Goal: Use online tool/utility

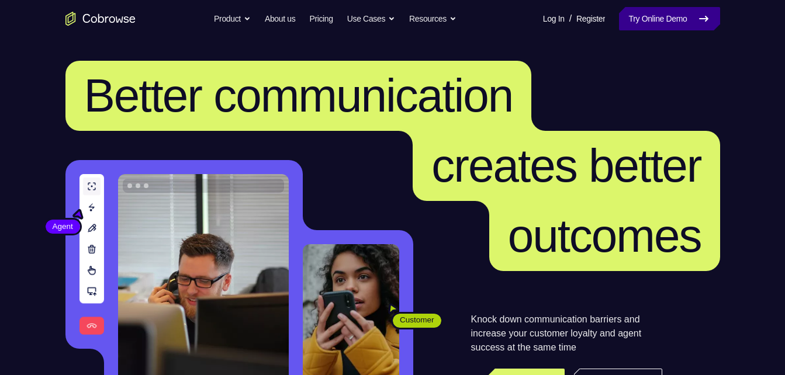
drag, startPoint x: 0, startPoint y: 0, endPoint x: 670, endPoint y: 13, distance: 670.0
click at [670, 13] on link "Try Online Demo" at bounding box center [669, 18] width 101 height 23
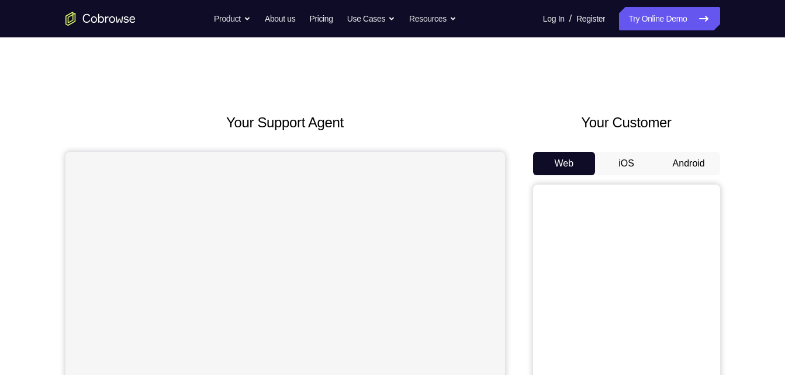
click at [697, 165] on button "Android" at bounding box center [689, 163] width 63 height 23
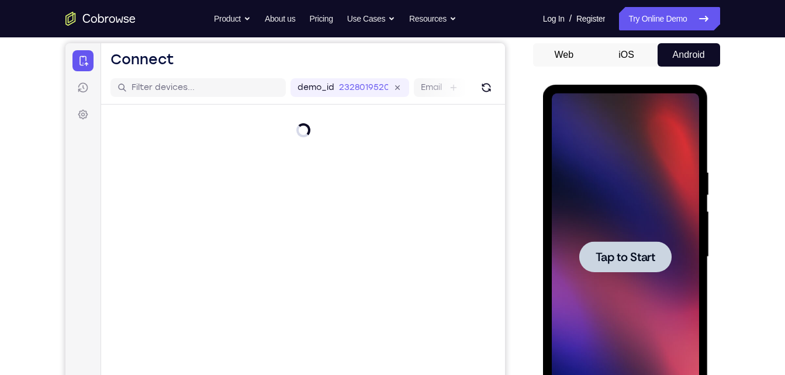
click at [641, 271] on div at bounding box center [625, 256] width 92 height 31
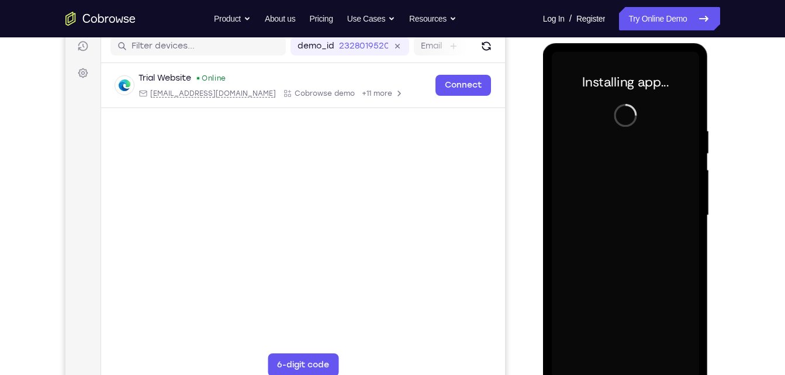
scroll to position [151, 0]
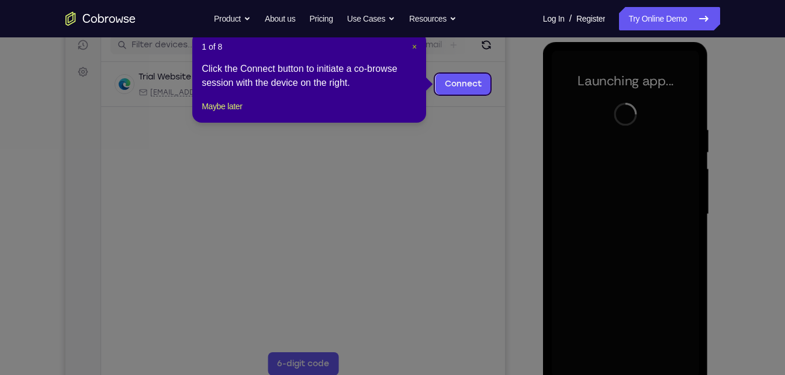
click at [414, 46] on span "×" at bounding box center [414, 46] width 5 height 9
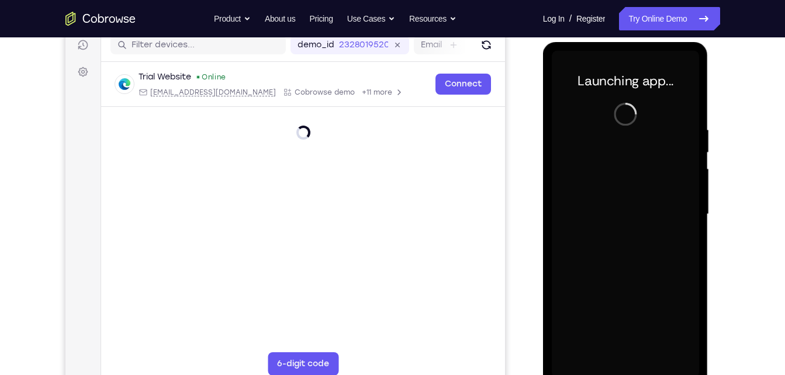
scroll to position [174, 0]
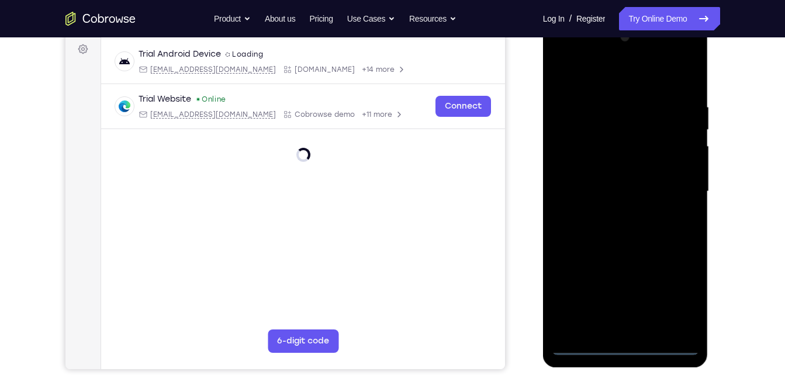
click at [618, 345] on div at bounding box center [625, 191] width 147 height 327
click at [688, 301] on div at bounding box center [625, 191] width 147 height 327
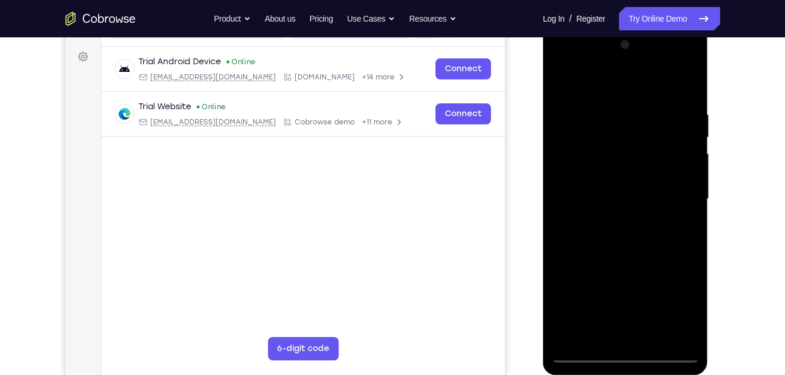
scroll to position [165, 0]
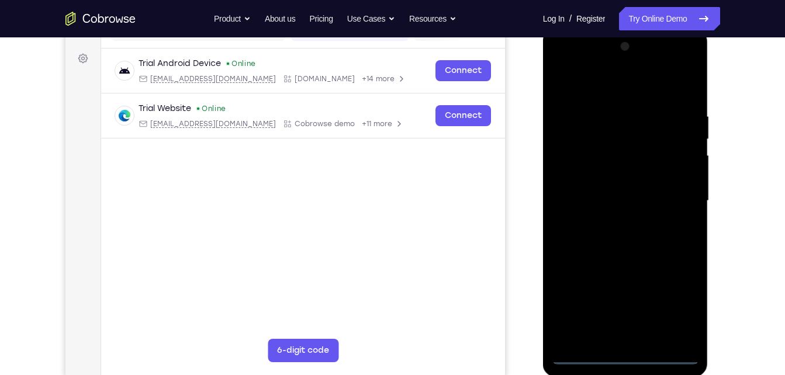
click at [566, 64] on div at bounding box center [625, 200] width 147 height 327
click at [669, 200] on div at bounding box center [625, 200] width 147 height 327
click at [611, 222] on div at bounding box center [625, 200] width 147 height 327
click at [615, 260] on div at bounding box center [625, 200] width 147 height 327
click at [635, 147] on div at bounding box center [625, 200] width 147 height 327
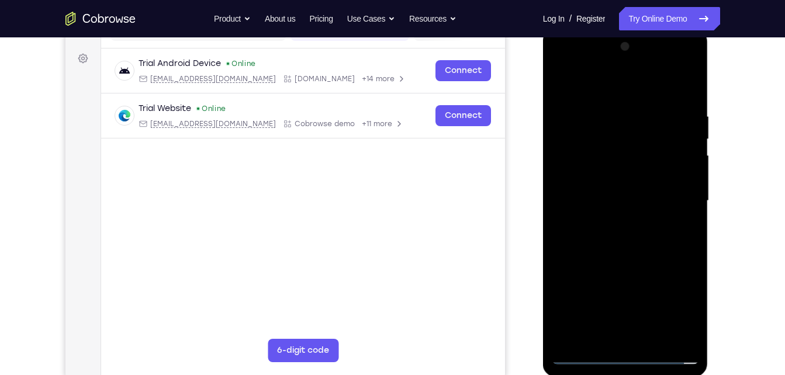
click at [575, 150] on div at bounding box center [625, 200] width 147 height 327
click at [630, 250] on div at bounding box center [625, 200] width 147 height 327
click at [689, 81] on div at bounding box center [625, 200] width 147 height 327
click at [562, 81] on div at bounding box center [625, 200] width 147 height 327
click at [651, 336] on div at bounding box center [625, 200] width 147 height 327
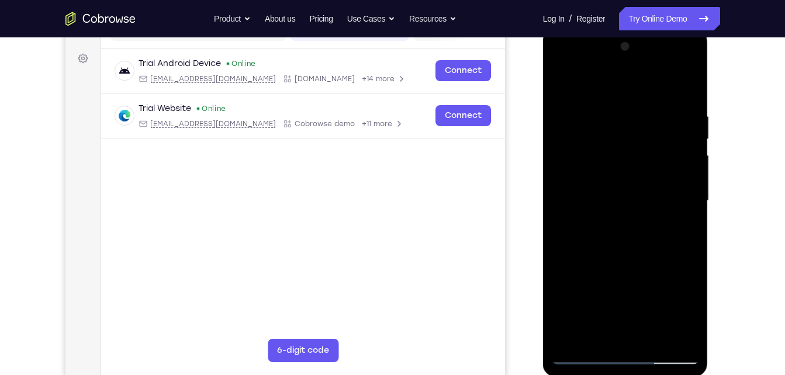
click at [632, 263] on div at bounding box center [625, 200] width 147 height 327
click at [630, 195] on div at bounding box center [625, 200] width 147 height 327
click at [620, 281] on div at bounding box center [625, 200] width 147 height 327
click at [670, 282] on div at bounding box center [625, 200] width 147 height 327
click at [599, 267] on div at bounding box center [625, 200] width 147 height 327
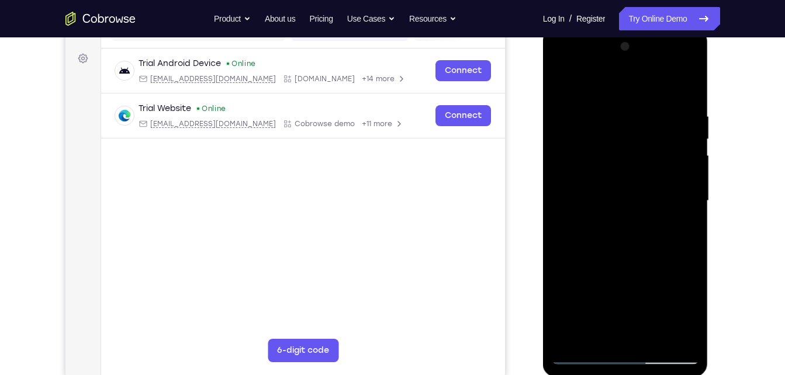
click at [610, 226] on div at bounding box center [625, 200] width 147 height 327
click at [614, 221] on div at bounding box center [625, 200] width 147 height 327
click at [589, 335] on div at bounding box center [625, 200] width 147 height 327
click at [632, 269] on div at bounding box center [625, 200] width 147 height 327
click at [566, 293] on div at bounding box center [625, 200] width 147 height 327
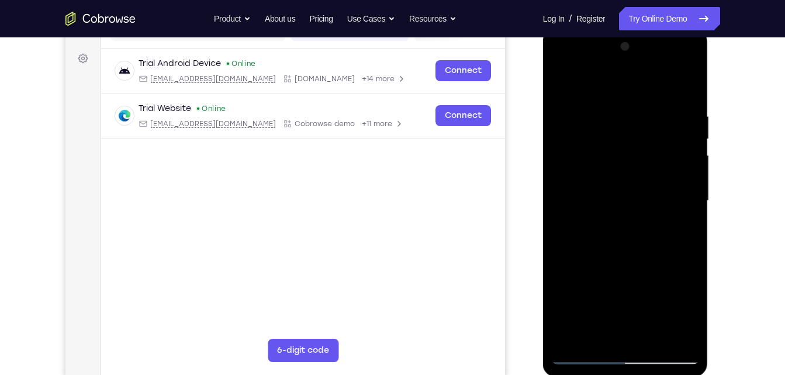
click at [604, 271] on div at bounding box center [625, 200] width 147 height 327
click at [637, 313] on div at bounding box center [625, 200] width 147 height 327
drag, startPoint x: 648, startPoint y: 189, endPoint x: 665, endPoint y: 97, distance: 93.3
click at [665, 97] on div at bounding box center [625, 200] width 147 height 327
click at [613, 332] on div at bounding box center [625, 200] width 147 height 327
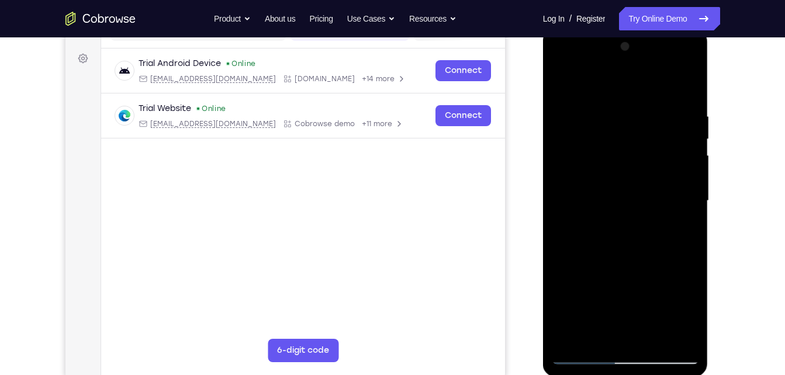
drag, startPoint x: 586, startPoint y: 206, endPoint x: 642, endPoint y: 202, distance: 56.3
click at [642, 202] on div at bounding box center [625, 200] width 147 height 327
drag, startPoint x: 590, startPoint y: 205, endPoint x: 556, endPoint y: 207, distance: 33.4
click at [556, 207] on div at bounding box center [625, 200] width 147 height 327
drag, startPoint x: 580, startPoint y: 209, endPoint x: 619, endPoint y: 207, distance: 38.6
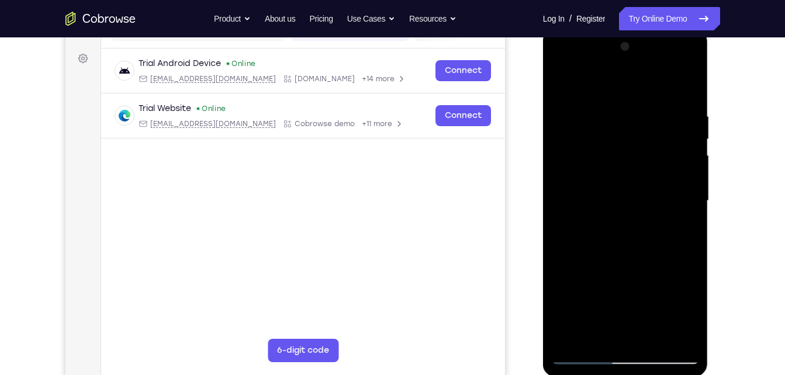
click at [619, 207] on div at bounding box center [625, 200] width 147 height 327
click at [689, 312] on div at bounding box center [625, 200] width 147 height 327
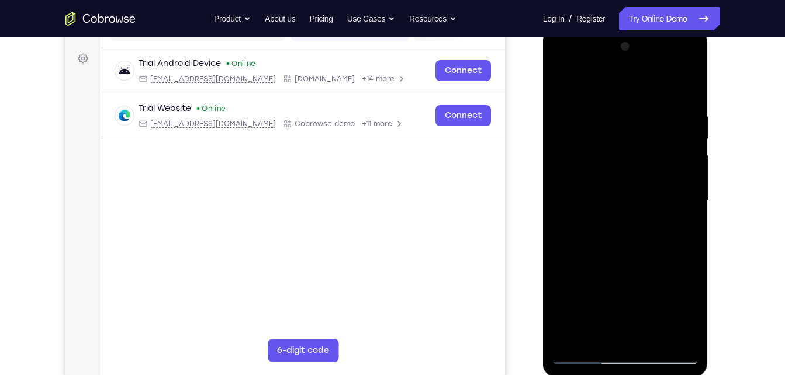
click at [561, 86] on div at bounding box center [625, 200] width 147 height 327
click at [645, 224] on div at bounding box center [625, 200] width 147 height 327
click at [563, 85] on div at bounding box center [625, 200] width 147 height 327
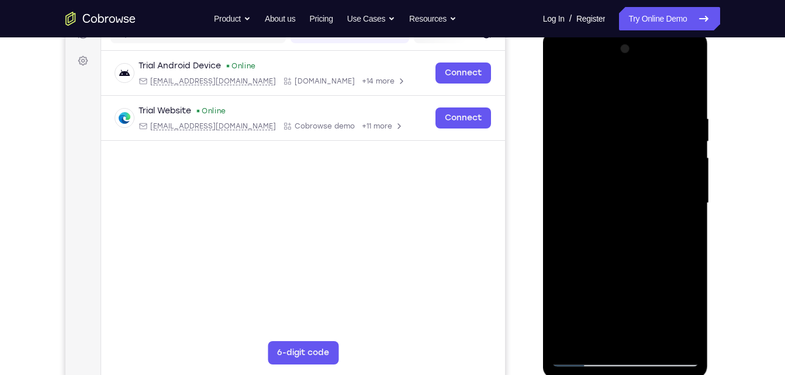
scroll to position [161, 0]
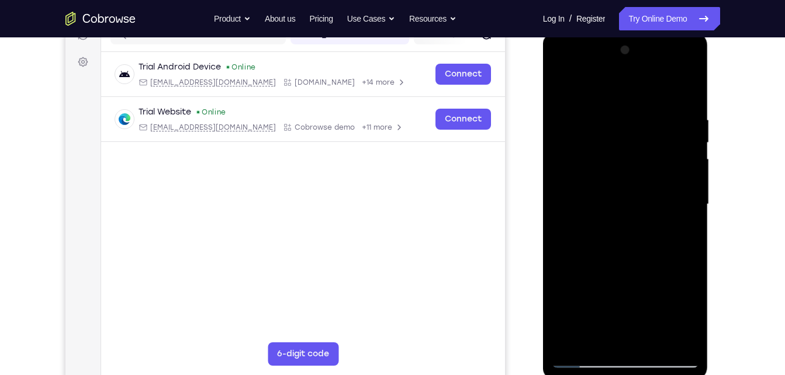
drag, startPoint x: 631, startPoint y: 307, endPoint x: 615, endPoint y: 347, distance: 42.2
click at [615, 347] on div at bounding box center [625, 204] width 147 height 327
click at [665, 226] on div at bounding box center [625, 204] width 147 height 327
click at [623, 289] on div at bounding box center [625, 204] width 147 height 327
click at [662, 302] on div at bounding box center [625, 204] width 147 height 327
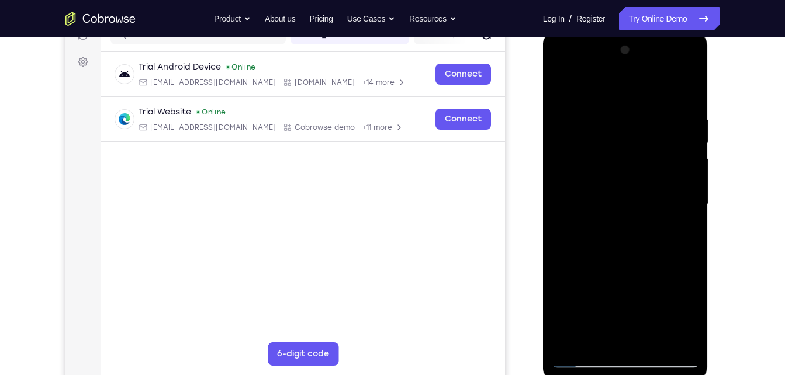
click at [612, 283] on div at bounding box center [625, 204] width 147 height 327
click at [558, 91] on div at bounding box center [625, 204] width 147 height 327
click at [570, 84] on div at bounding box center [625, 204] width 147 height 327
click at [608, 109] on div at bounding box center [625, 204] width 147 height 327
click at [671, 334] on div at bounding box center [625, 204] width 147 height 327
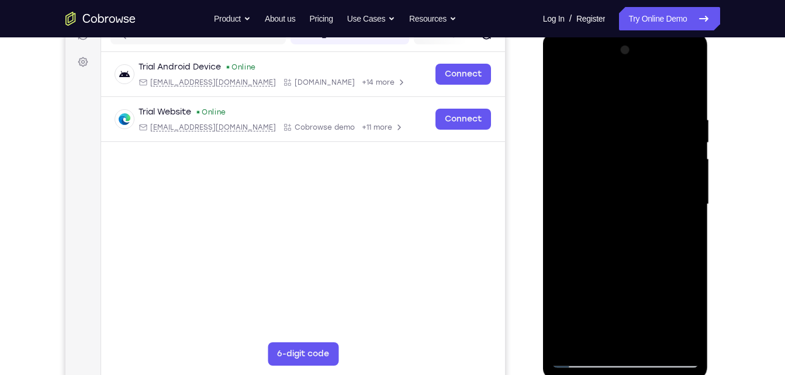
click at [683, 92] on div at bounding box center [625, 204] width 147 height 327
click at [638, 111] on div at bounding box center [625, 204] width 147 height 327
click at [691, 199] on div at bounding box center [625, 204] width 147 height 327
click at [685, 90] on div at bounding box center [625, 204] width 147 height 327
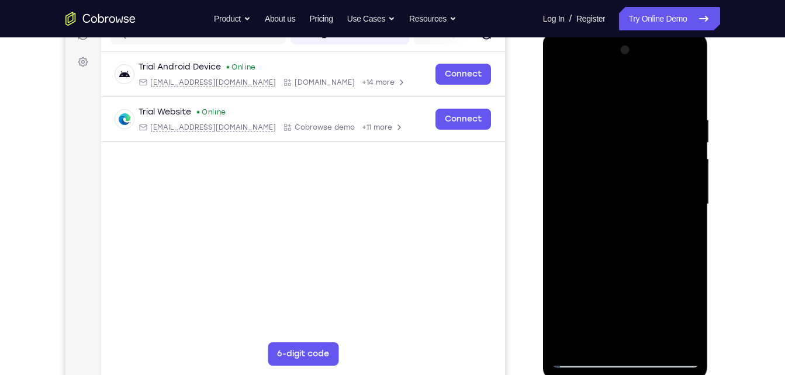
click at [649, 335] on div at bounding box center [625, 204] width 147 height 327
click at [637, 194] on div at bounding box center [625, 204] width 147 height 327
click at [589, 334] on div at bounding box center [625, 204] width 147 height 327
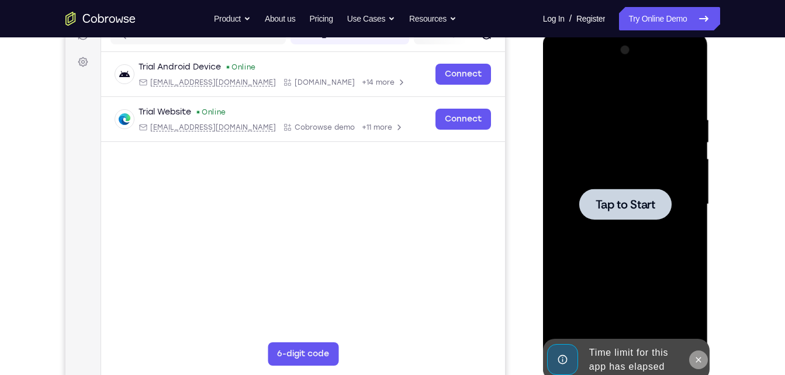
click at [697, 358] on icon at bounding box center [698, 359] width 5 height 5
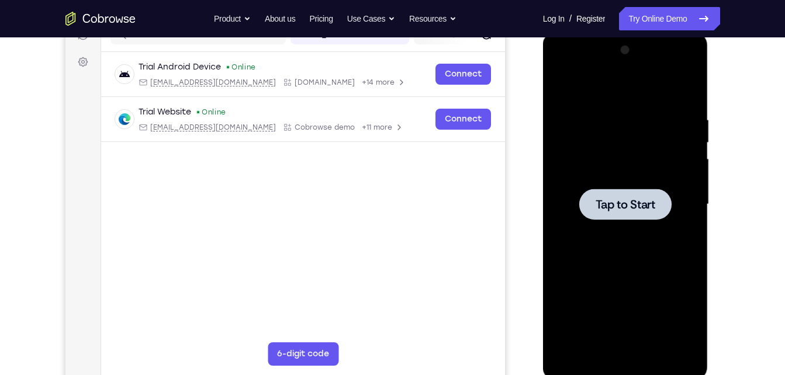
click at [622, 209] on span "Tap to Start" at bounding box center [626, 205] width 60 height 12
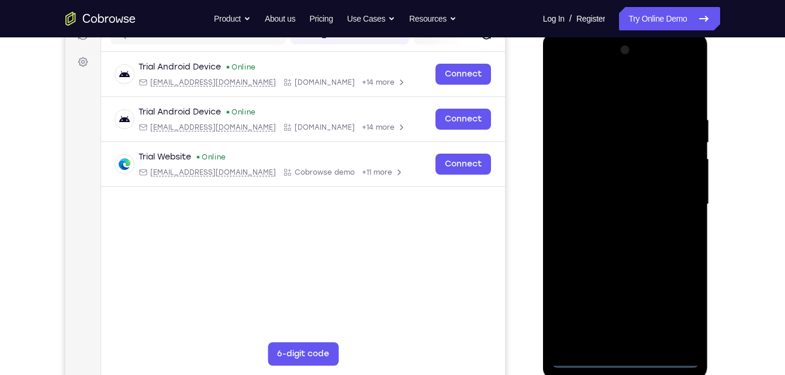
click at [624, 359] on div at bounding box center [625, 204] width 147 height 327
click at [678, 307] on div at bounding box center [625, 204] width 147 height 327
click at [562, 63] on div at bounding box center [625, 204] width 147 height 327
click at [666, 197] on div at bounding box center [625, 204] width 147 height 327
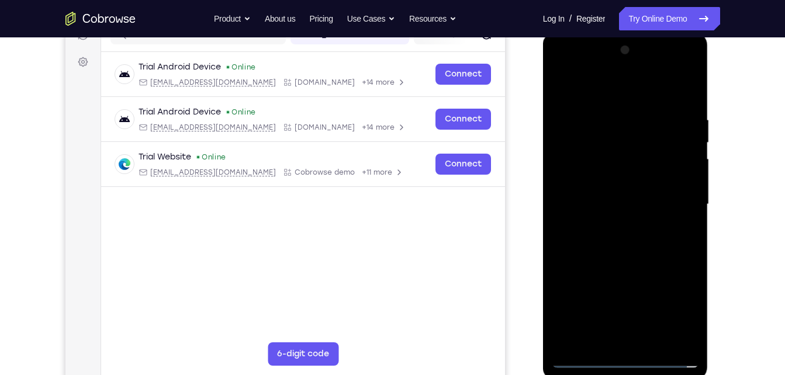
click at [611, 226] on div at bounding box center [625, 204] width 147 height 327
click at [622, 265] on div at bounding box center [625, 204] width 147 height 327
click at [613, 144] on div at bounding box center [625, 204] width 147 height 327
click at [587, 146] on div at bounding box center [625, 204] width 147 height 327
click at [627, 331] on div at bounding box center [625, 204] width 147 height 327
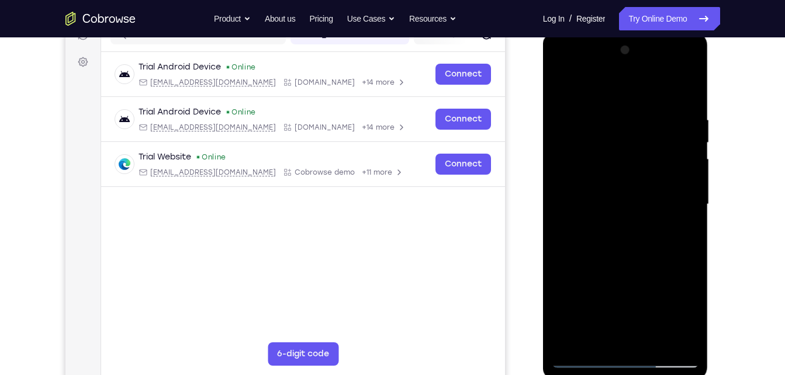
click at [615, 328] on div at bounding box center [625, 204] width 147 height 327
click at [583, 362] on div at bounding box center [625, 204] width 147 height 327
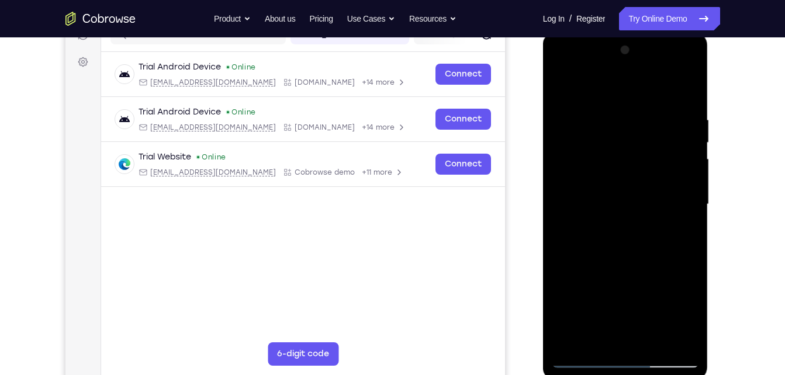
click at [610, 146] on div at bounding box center [625, 204] width 147 height 327
click at [586, 158] on div at bounding box center [625, 204] width 147 height 327
click at [597, 333] on div at bounding box center [625, 204] width 147 height 327
click at [621, 333] on div at bounding box center [625, 204] width 147 height 327
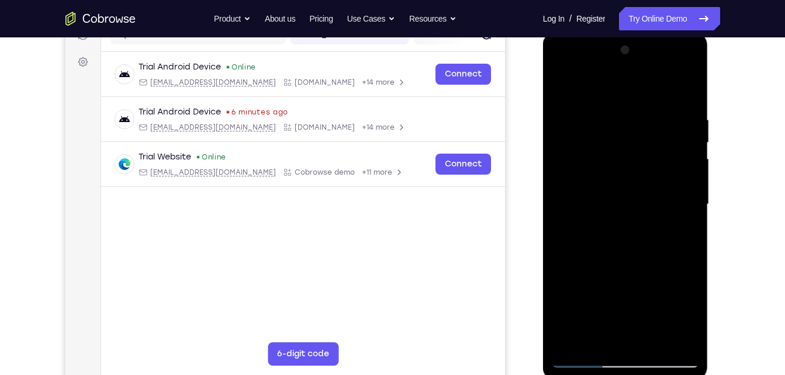
click at [629, 327] on div at bounding box center [625, 204] width 147 height 327
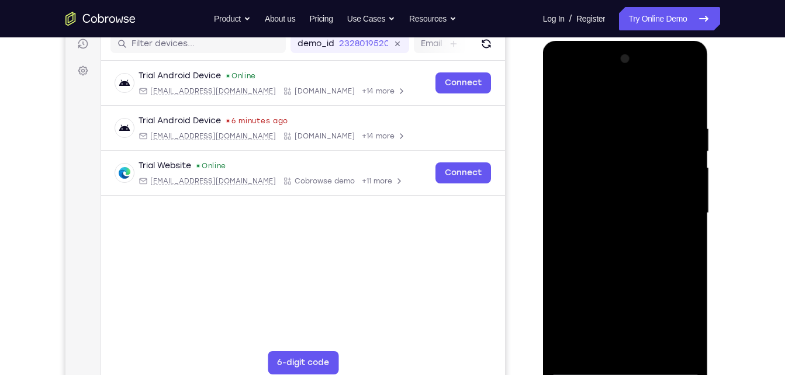
scroll to position [160, 0]
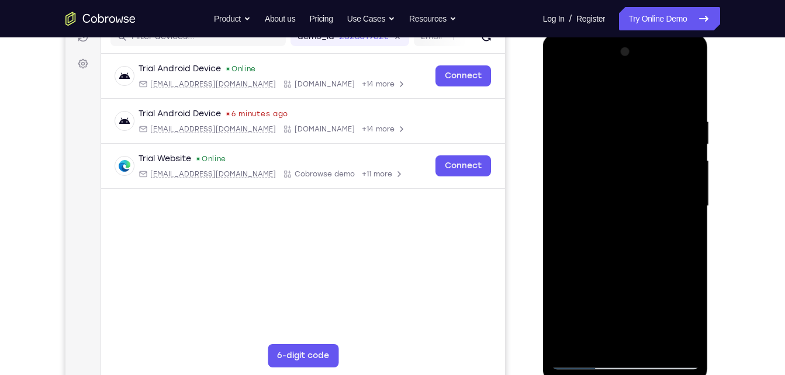
click at [642, 340] on div at bounding box center [625, 206] width 147 height 327
click at [617, 335] on div at bounding box center [625, 206] width 147 height 327
click at [662, 362] on div at bounding box center [625, 206] width 147 height 327
drag, startPoint x: 627, startPoint y: 222, endPoint x: 626, endPoint y: 20, distance: 202.2
click at [626, 34] on html "Online web based iOS Simulators and Android Emulators. Run iPhone, iPad, Mobile…" at bounding box center [626, 209] width 167 height 351
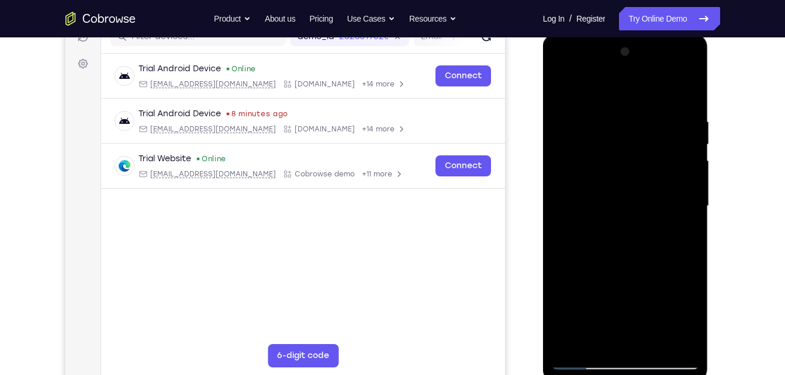
click at [635, 188] on div at bounding box center [625, 206] width 147 height 327
drag, startPoint x: 635, startPoint y: 188, endPoint x: 644, endPoint y: 50, distance: 137.6
click at [644, 50] on div at bounding box center [625, 206] width 147 height 327
click at [620, 354] on div at bounding box center [625, 206] width 147 height 327
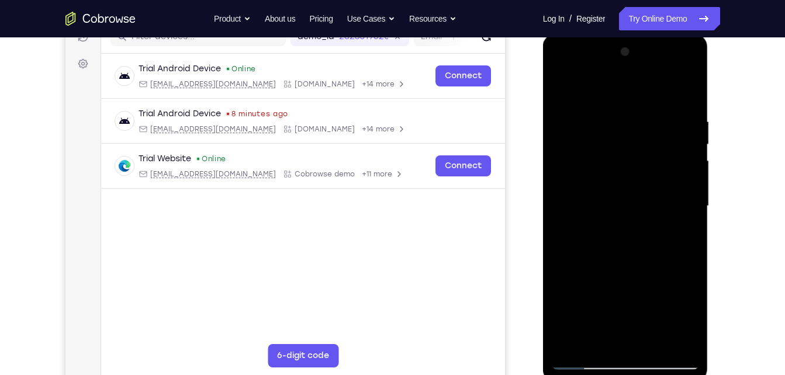
click at [620, 354] on div at bounding box center [625, 206] width 147 height 327
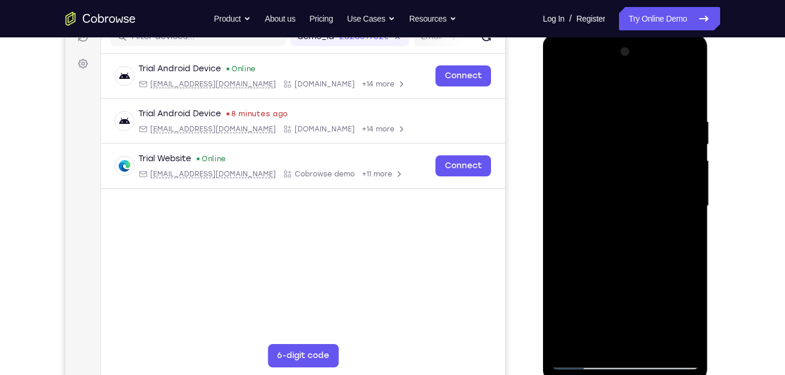
click at [620, 354] on div at bounding box center [625, 206] width 147 height 327
click at [625, 358] on div at bounding box center [625, 206] width 147 height 327
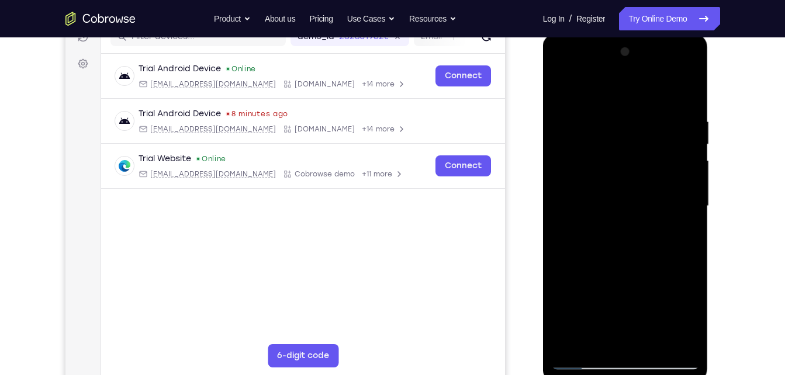
click at [677, 305] on div at bounding box center [625, 206] width 147 height 327
click at [671, 71] on div at bounding box center [625, 206] width 147 height 327
click at [562, 66] on div at bounding box center [625, 206] width 147 height 327
click at [678, 215] on div at bounding box center [625, 206] width 147 height 327
click at [612, 226] on div at bounding box center [625, 206] width 147 height 327
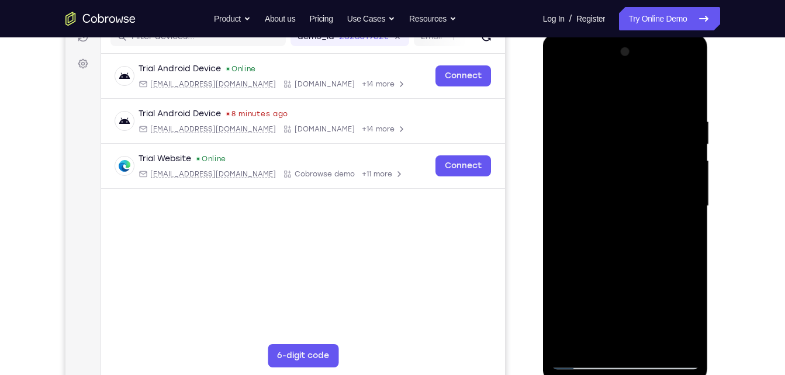
click at [604, 265] on div at bounding box center [625, 206] width 147 height 327
click at [589, 147] on div at bounding box center [625, 206] width 147 height 327
click at [615, 158] on div at bounding box center [625, 206] width 147 height 327
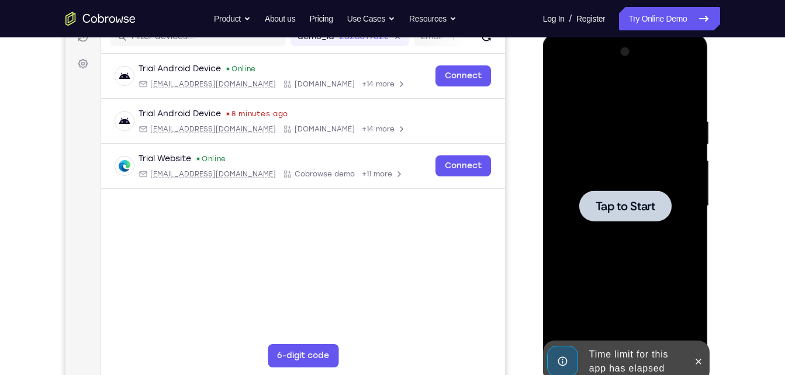
click at [618, 200] on span "Tap to Start" at bounding box center [626, 206] width 60 height 12
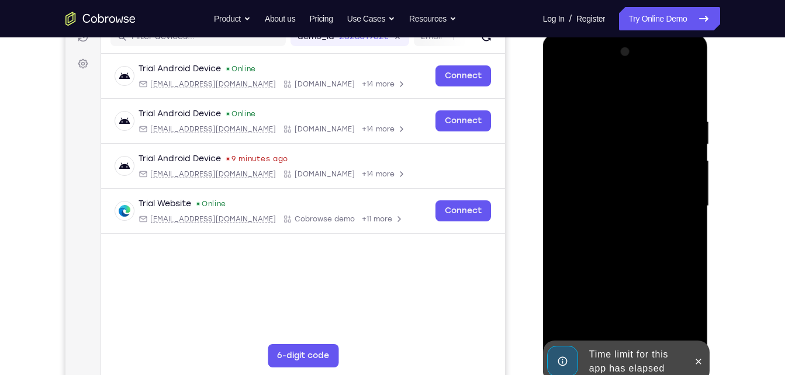
scroll to position [220, 0]
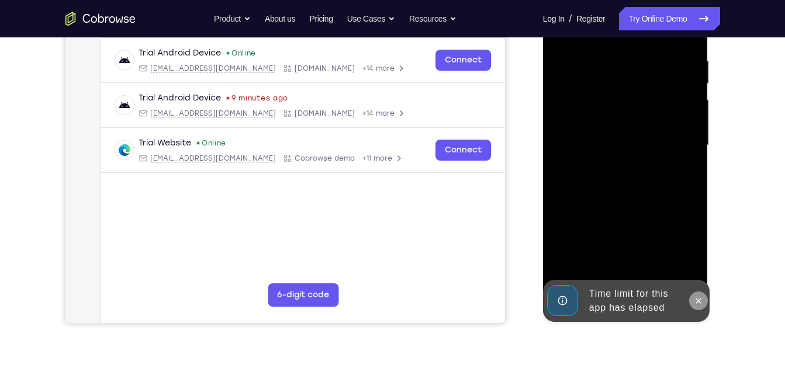
click at [698, 300] on icon at bounding box center [698, 300] width 5 height 5
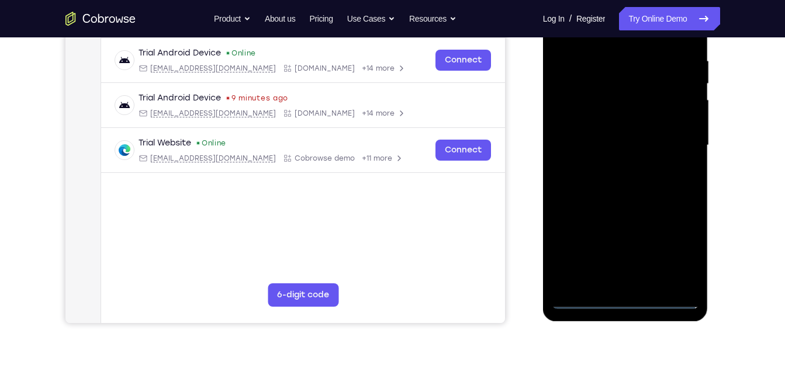
click at [628, 303] on div at bounding box center [625, 145] width 147 height 327
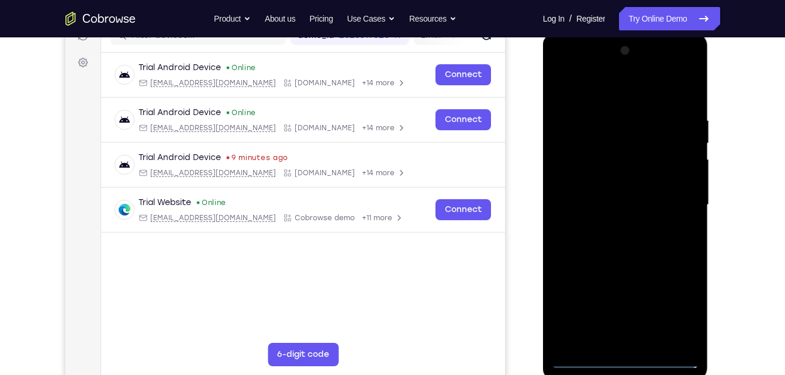
scroll to position [160, 0]
click at [676, 293] on div at bounding box center [625, 205] width 147 height 327
click at [672, 310] on div at bounding box center [625, 205] width 147 height 327
click at [558, 68] on div at bounding box center [625, 205] width 147 height 327
click at [672, 204] on div at bounding box center [625, 205] width 147 height 327
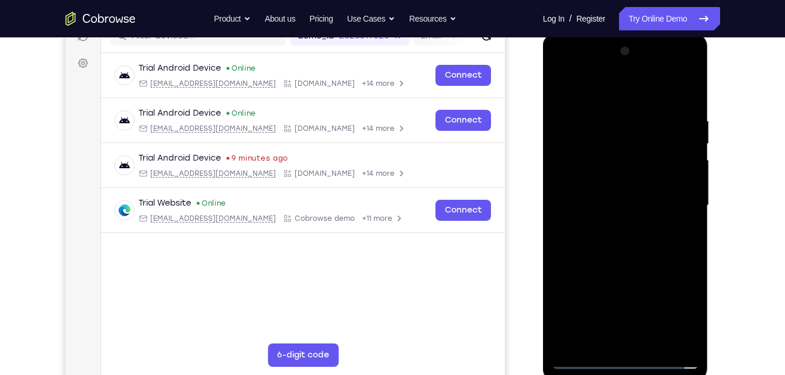
click at [609, 224] on div at bounding box center [625, 205] width 147 height 327
click at [616, 258] on div at bounding box center [625, 205] width 147 height 327
click at [606, 150] on div at bounding box center [625, 205] width 147 height 327
click at [600, 150] on div at bounding box center [625, 205] width 147 height 327
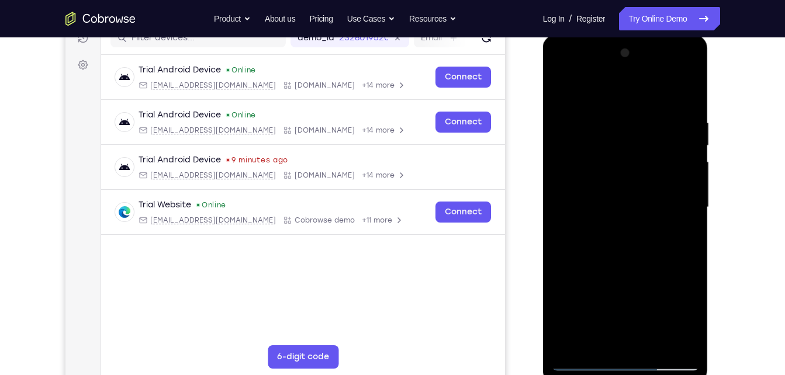
scroll to position [159, 0]
click at [618, 340] on div at bounding box center [625, 206] width 147 height 327
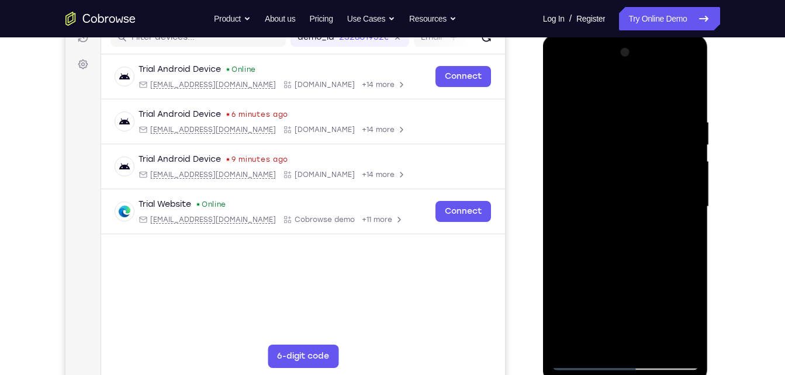
click at [635, 337] on div at bounding box center [625, 206] width 147 height 327
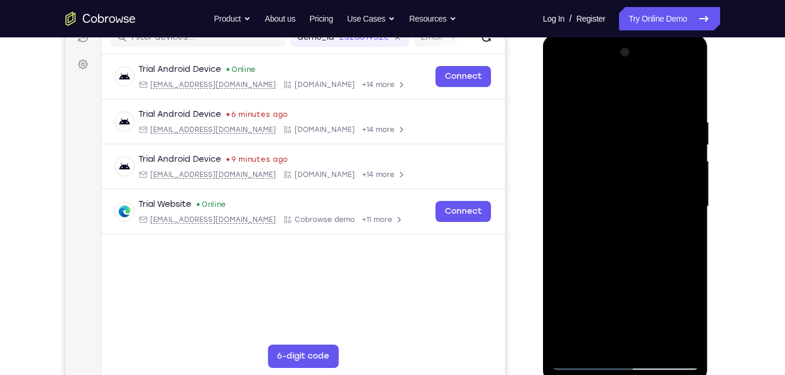
click at [635, 337] on div at bounding box center [625, 206] width 147 height 327
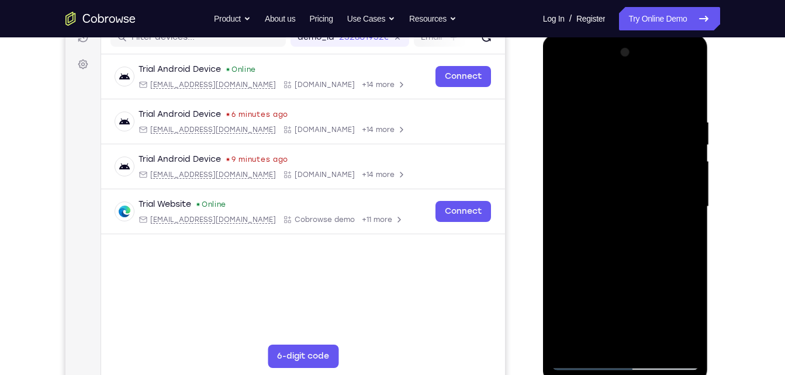
click at [635, 337] on div at bounding box center [625, 206] width 147 height 327
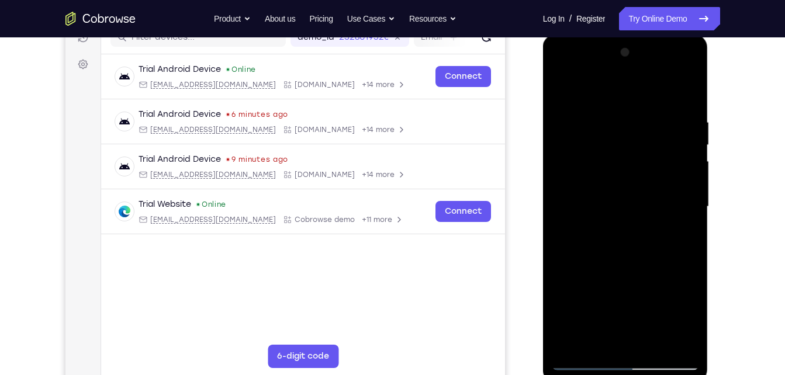
click at [635, 337] on div at bounding box center [625, 206] width 147 height 327
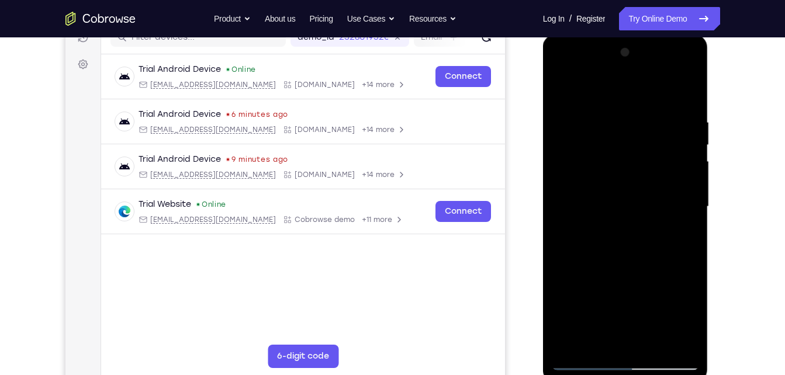
click at [635, 337] on div at bounding box center [625, 206] width 147 height 327
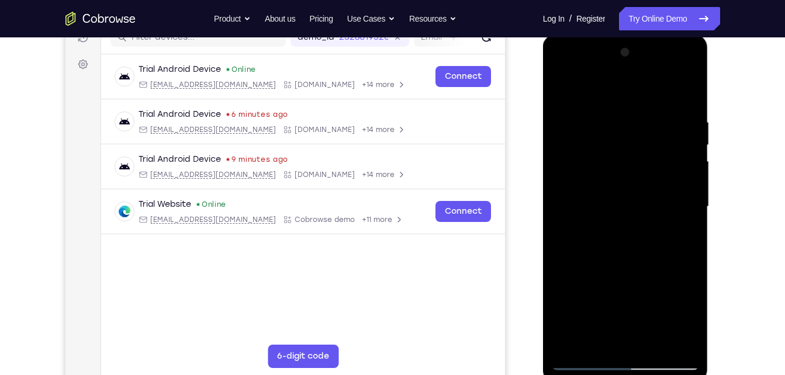
click at [635, 337] on div at bounding box center [625, 206] width 147 height 327
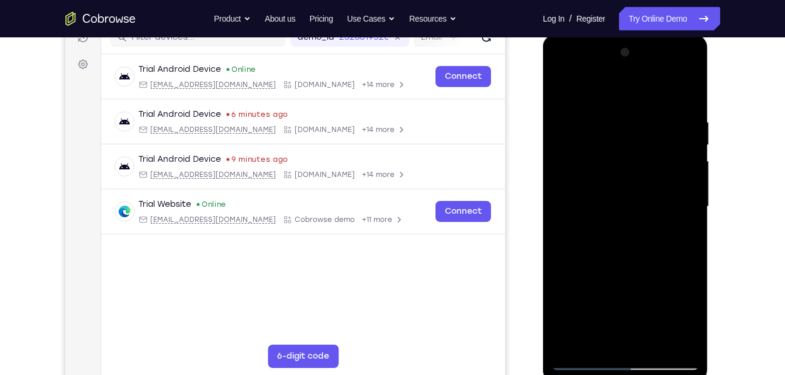
click at [635, 337] on div at bounding box center [625, 206] width 147 height 327
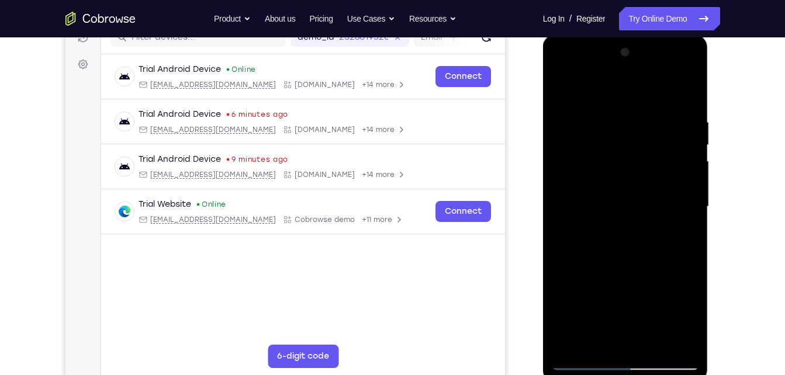
click at [635, 337] on div at bounding box center [625, 206] width 147 height 327
